Goal: Task Accomplishment & Management: Use online tool/utility

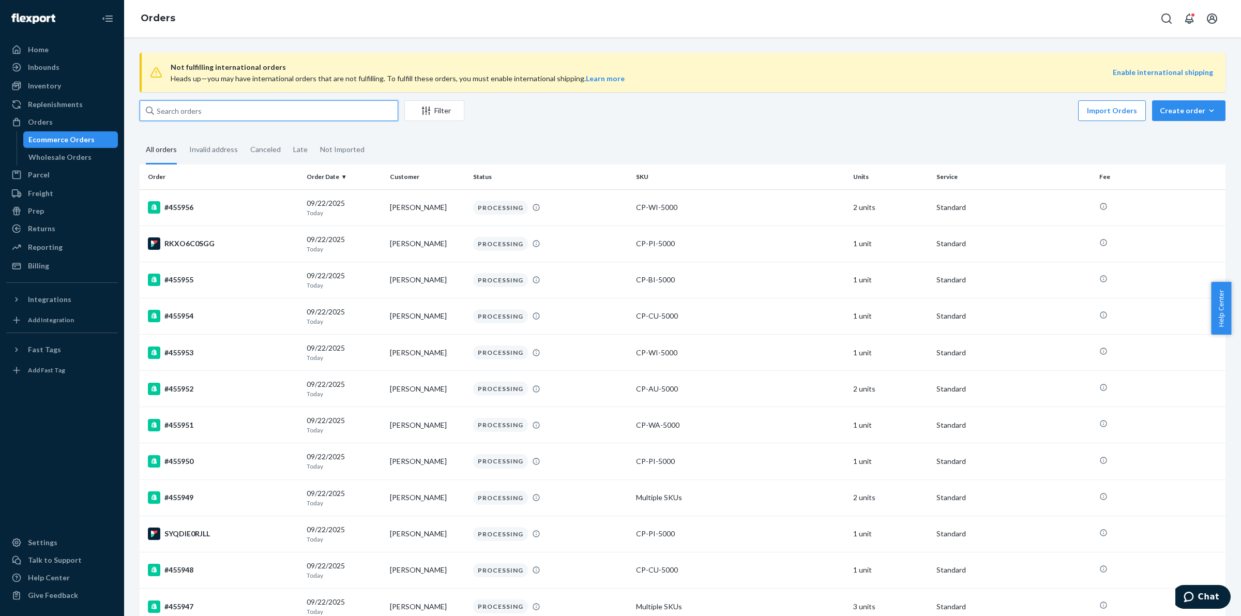
click at [223, 107] on input "text" at bounding box center [269, 110] width 259 height 21
paste input "Kathleen Soulages"
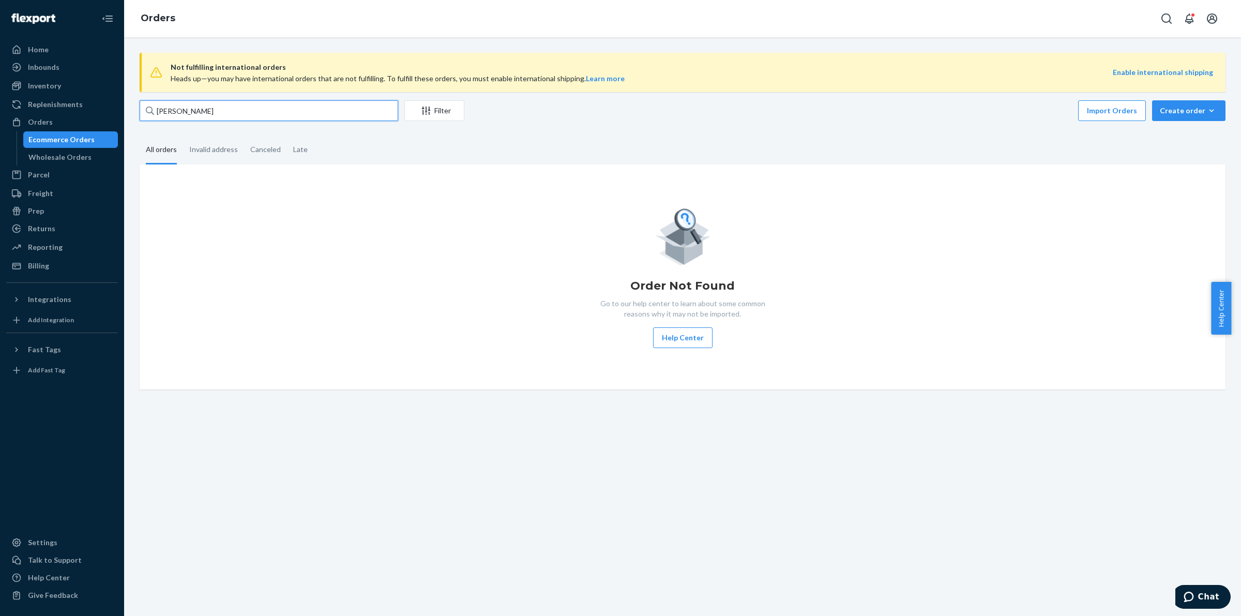
type input "Kathleen Soulages"
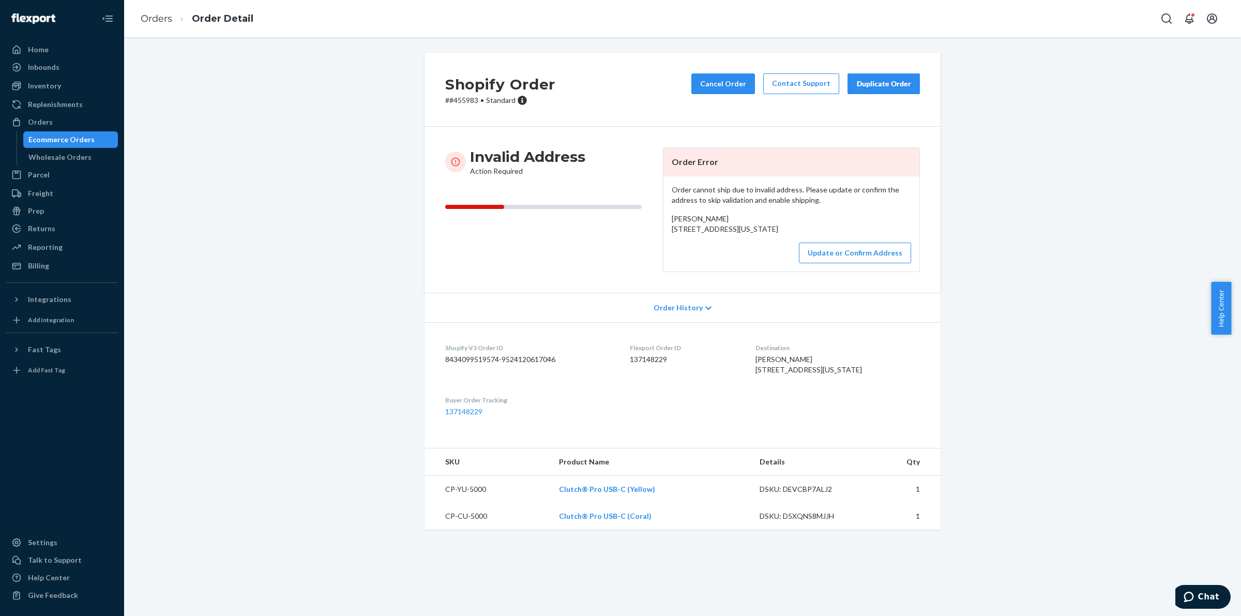
click at [676, 230] on span "[PERSON_NAME] [STREET_ADDRESS][US_STATE]" at bounding box center [725, 223] width 107 height 19
drag, startPoint x: 676, startPoint y: 230, endPoint x: 765, endPoint y: 239, distance: 88.9
click at [765, 233] on span "[PERSON_NAME] [STREET_ADDRESS][US_STATE]" at bounding box center [725, 223] width 107 height 19
click at [854, 263] on button "Update or Confirm Address" at bounding box center [855, 253] width 112 height 21
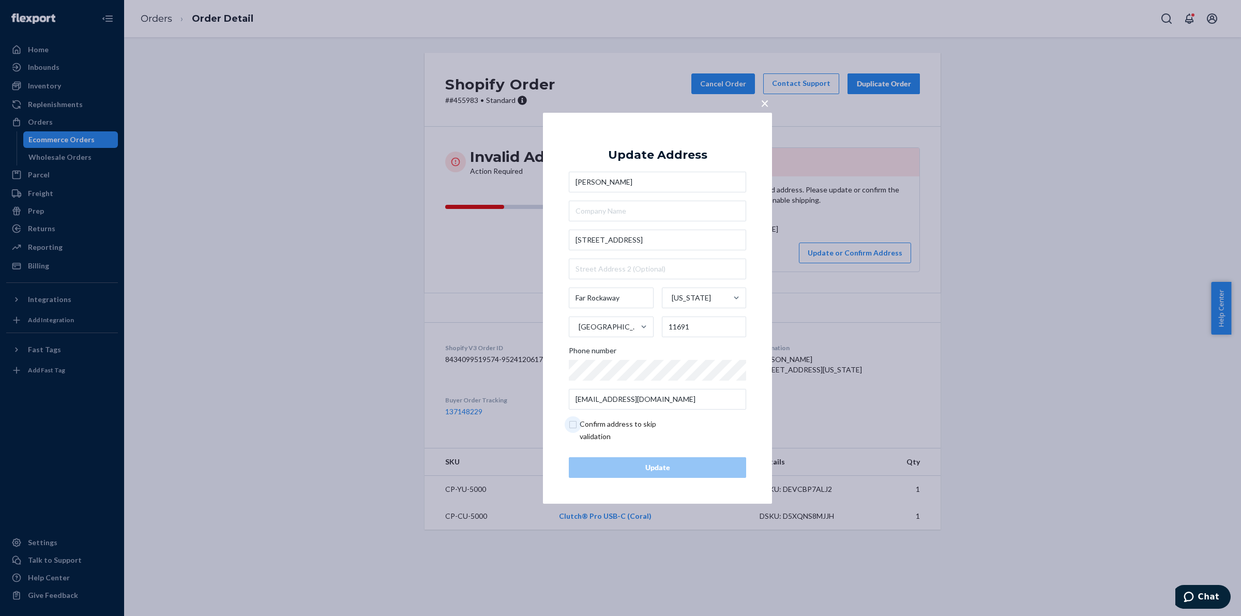
click at [582, 423] on input "checkbox" at bounding box center [629, 430] width 120 height 25
checkbox input "true"
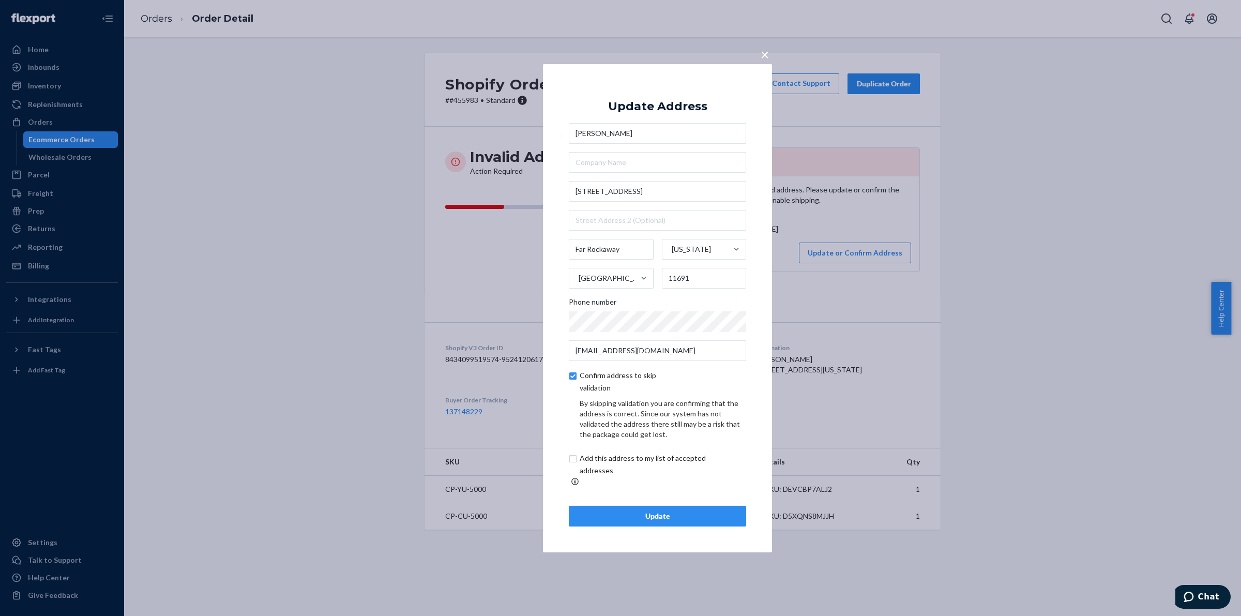
click at [637, 498] on div "Update Address [PERSON_NAME] [STREET_ADDRESS][US_STATE] Phone number [EMAIL_ADD…" at bounding box center [657, 307] width 177 height 437
click at [637, 512] on div "Update" at bounding box center [658, 516] width 160 height 10
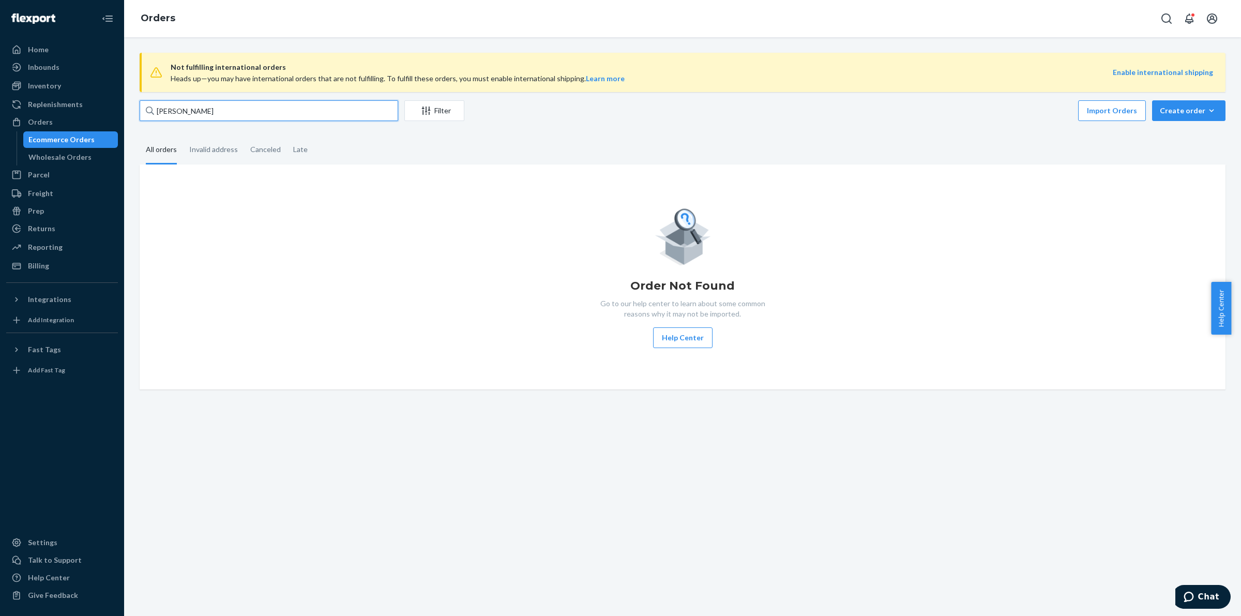
paste input "#450398"
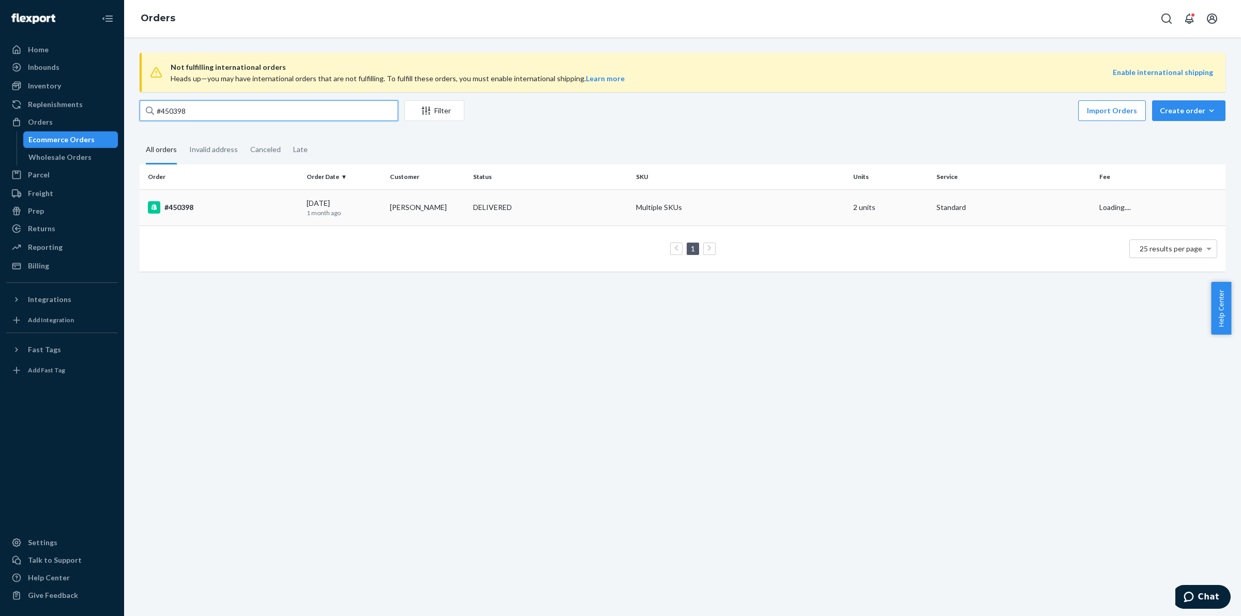
type input "#450398"
click at [187, 215] on td "#450398" at bounding box center [221, 207] width 163 height 36
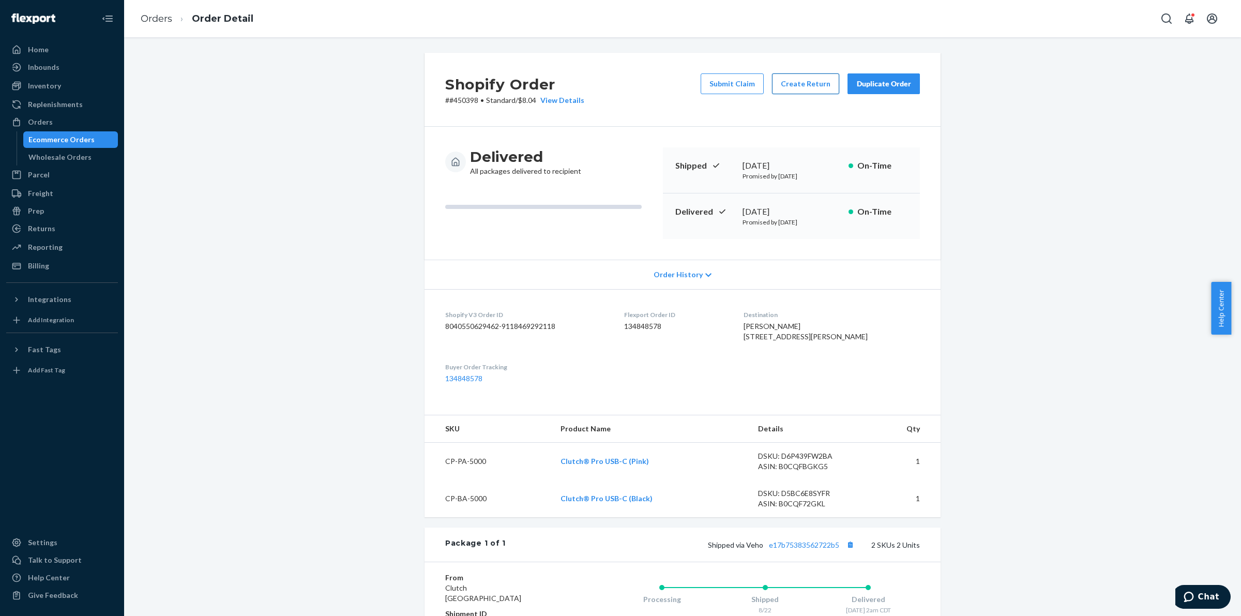
click at [795, 83] on button "Create Return" at bounding box center [805, 83] width 67 height 21
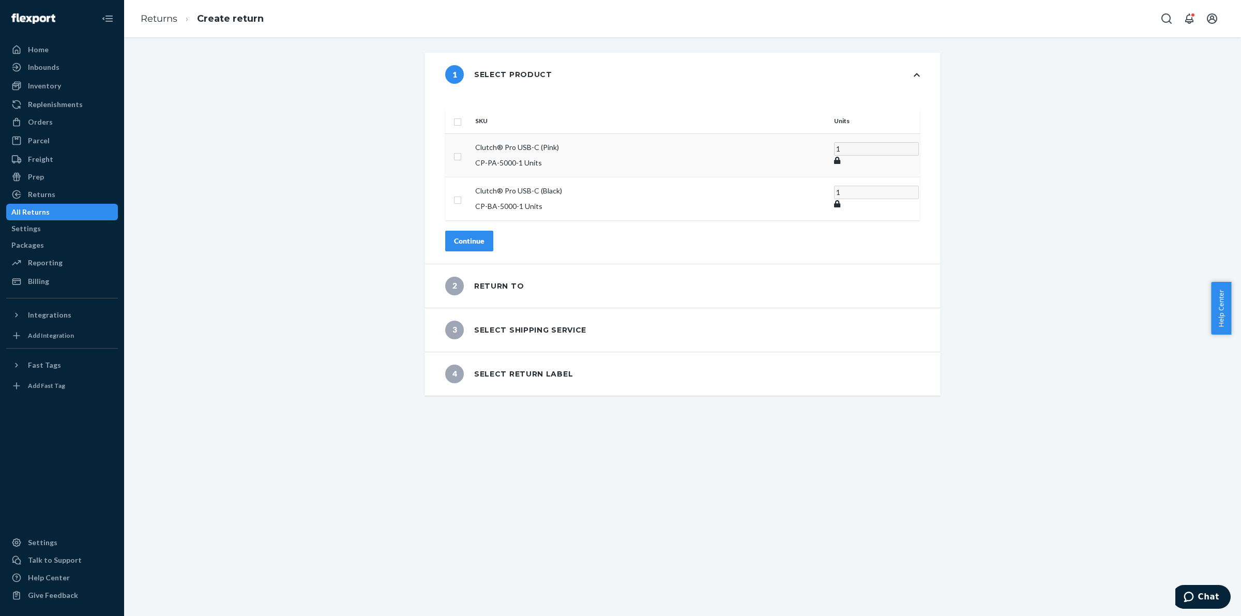
click at [462, 150] on input "checkbox" at bounding box center [458, 155] width 8 height 11
checkbox input "true"
click at [491, 236] on div "SKU Units Clutch® Pro USB-C (Pink) CP-PA-5000 - 1 Units 1 Clutch® Pro USB-C (Bl…" at bounding box center [683, 179] width 516 height 167
click at [485, 235] on div "Continue" at bounding box center [469, 240] width 31 height 10
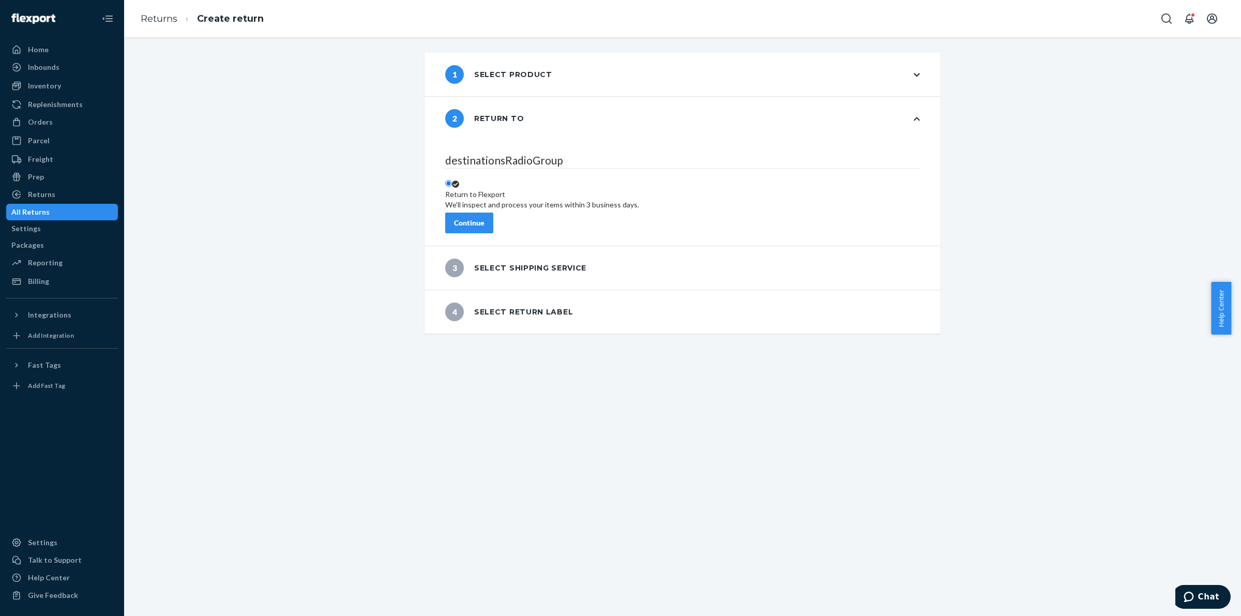
click at [493, 219] on button "Continue" at bounding box center [469, 223] width 48 height 21
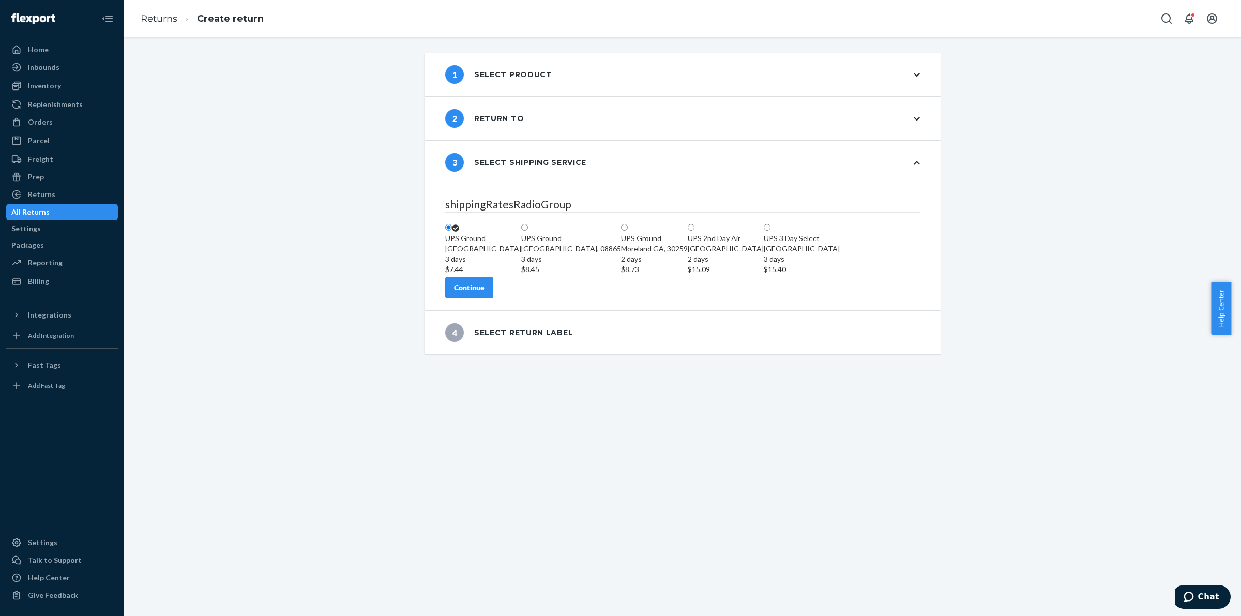
click at [490, 298] on button "Continue" at bounding box center [469, 287] width 48 height 21
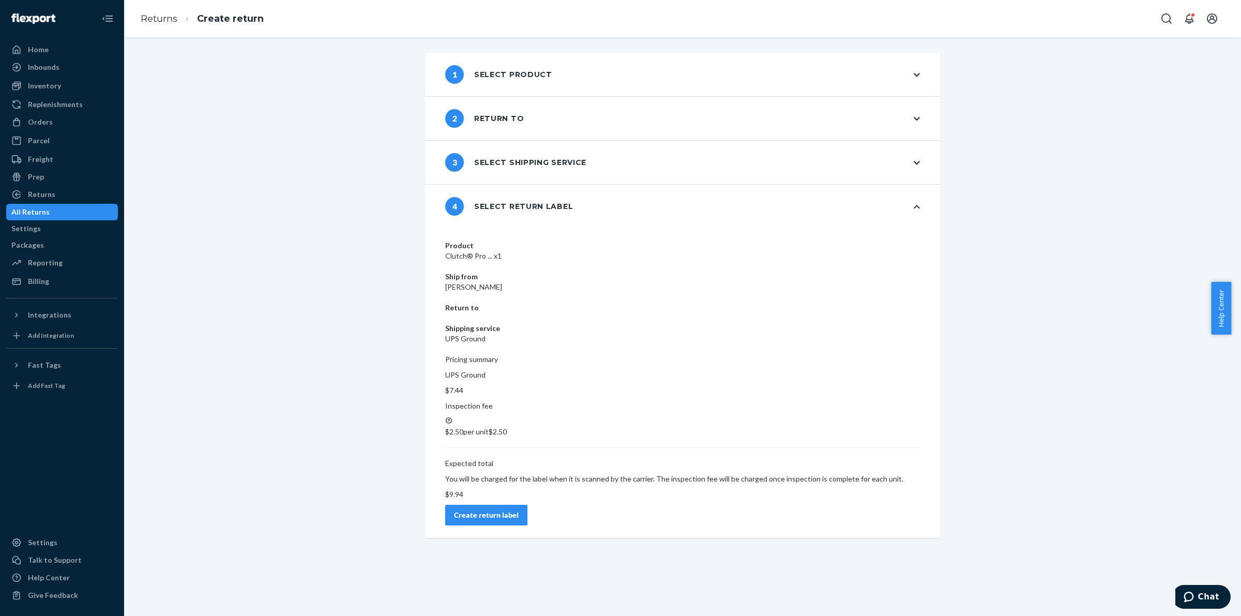
click at [519, 510] on div "Create return label" at bounding box center [486, 515] width 65 height 10
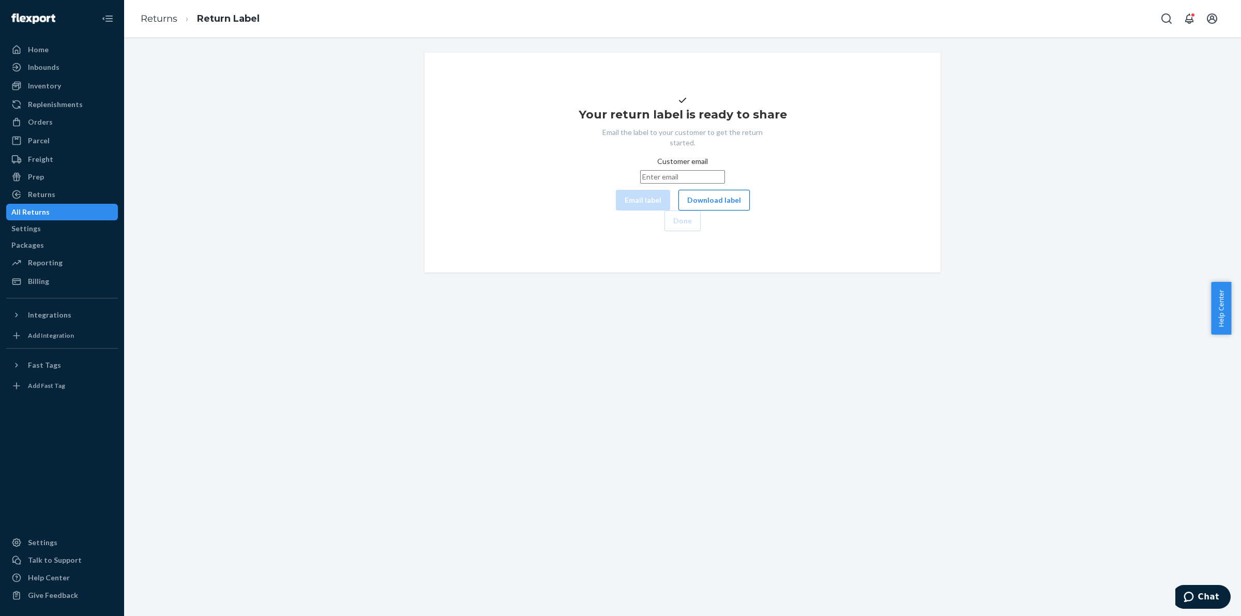
click at [682, 211] on button "Download label" at bounding box center [714, 200] width 71 height 21
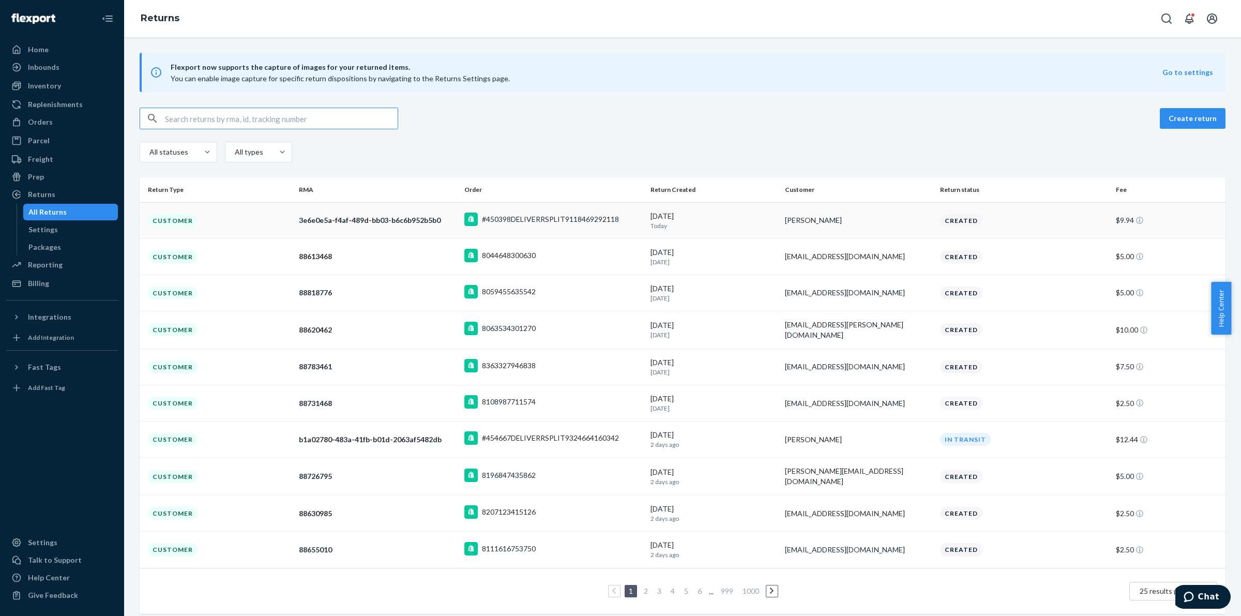
click at [526, 226] on div "#450398DELIVERRSPLIT9118469292118" at bounding box center [553, 221] width 178 height 16
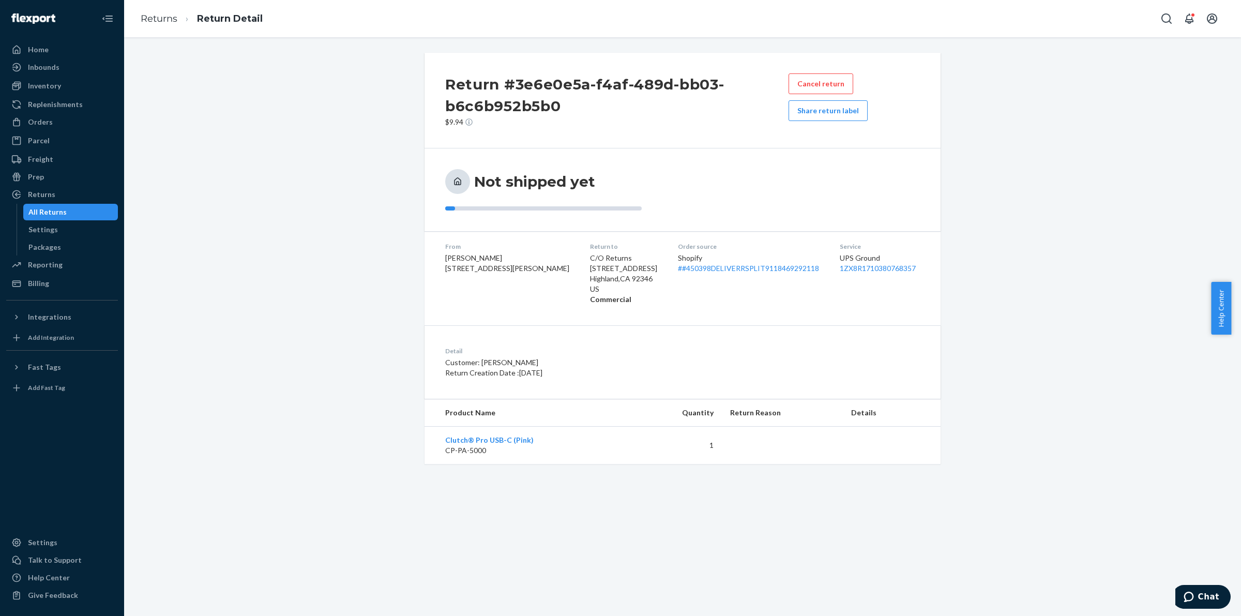
click at [549, 86] on h2 "Return #3e6e0e5a-f4af-489d-bb03-b6c6b952b5b0" at bounding box center [616, 94] width 343 height 43
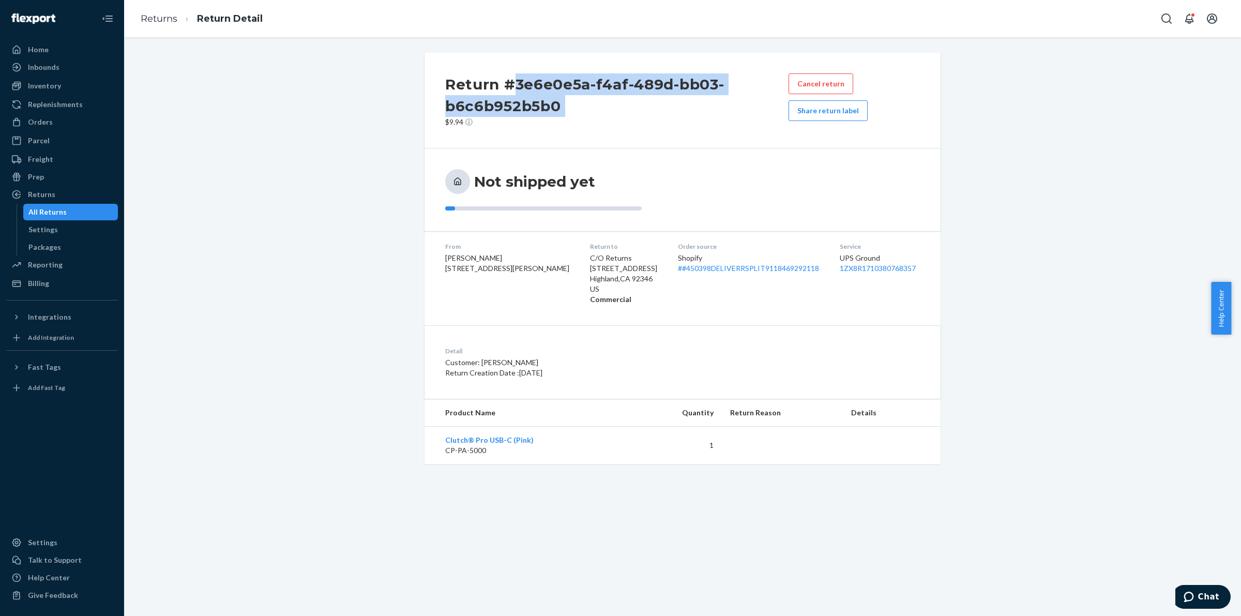
drag, startPoint x: 549, startPoint y: 86, endPoint x: 559, endPoint y: 108, distance: 23.4
click at [557, 111] on h2 "Return #3e6e0e5a-f4af-489d-bb03-b6c6b952b5b0" at bounding box center [616, 94] width 343 height 43
copy h2 "3e6e0e5a-f4af-489d-bb03-b6c6b952b5b0"
